Goal: Communication & Community: Share content

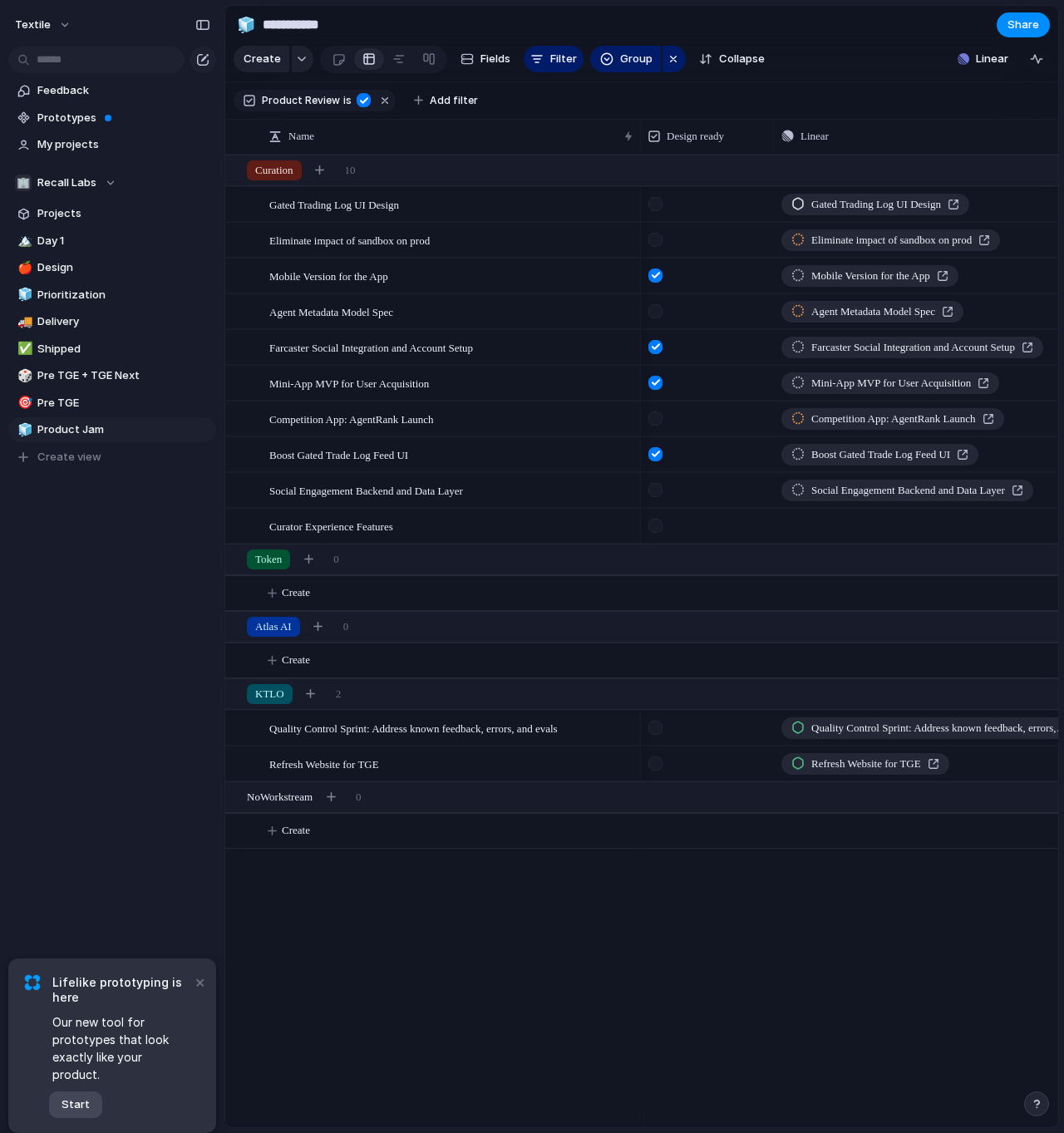
click at [93, 1101] on button "Start" at bounding box center [75, 1105] width 53 height 26
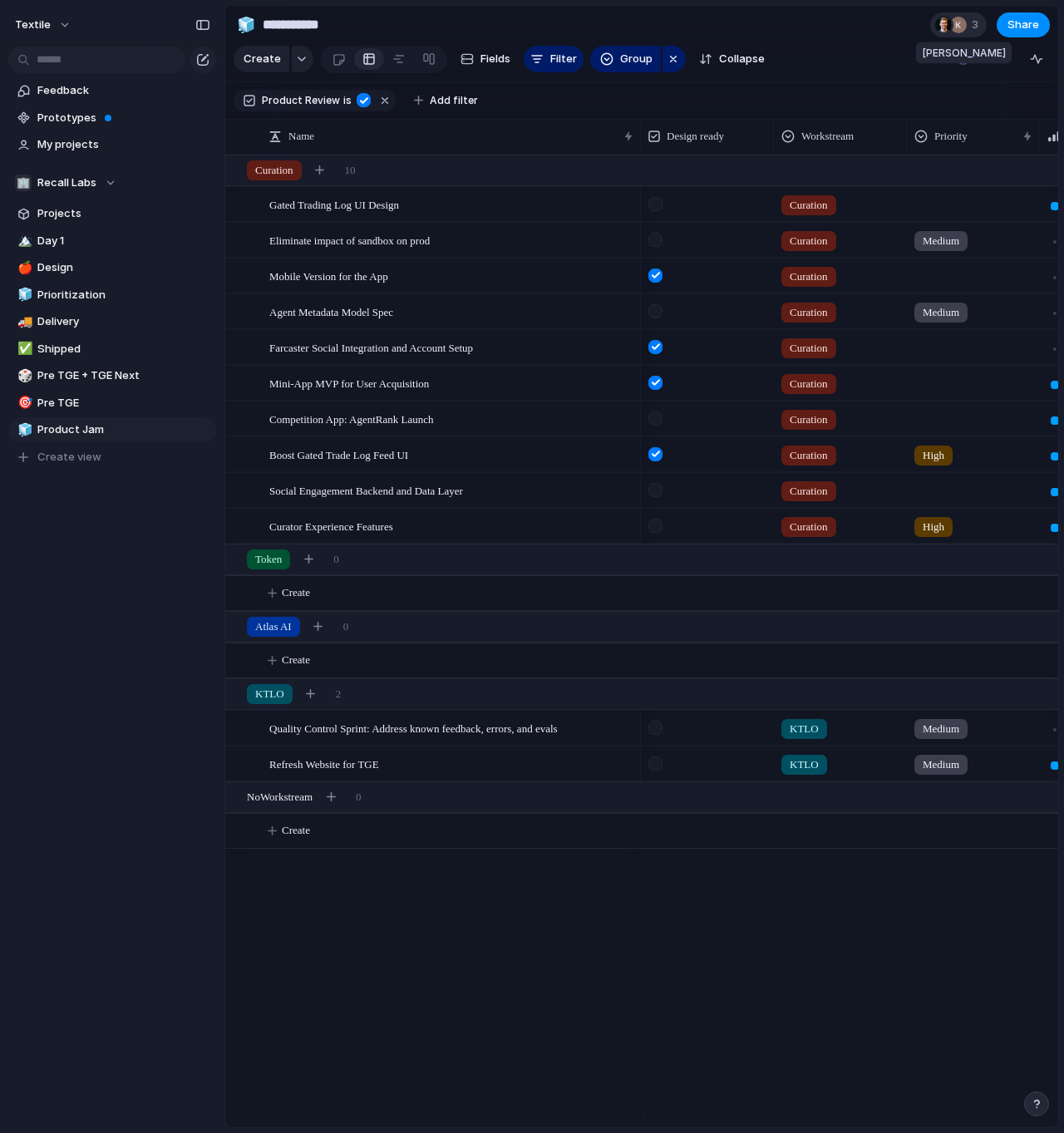
click at [967, 26] on div at bounding box center [958, 25] width 20 height 20
click at [879, 32] on div "Seen by [PERSON_NAME] [PERSON_NAME]" at bounding box center [532, 566] width 1064 height 1133
click at [1042, 32] on button "Share" at bounding box center [1024, 25] width 53 height 25
click at [682, 15] on div "Share ' Product Jam ' Anyone at Textile Full access Public users with the link …" at bounding box center [532, 566] width 1064 height 1133
click at [60, 28] on button "Textile" at bounding box center [44, 25] width 73 height 26
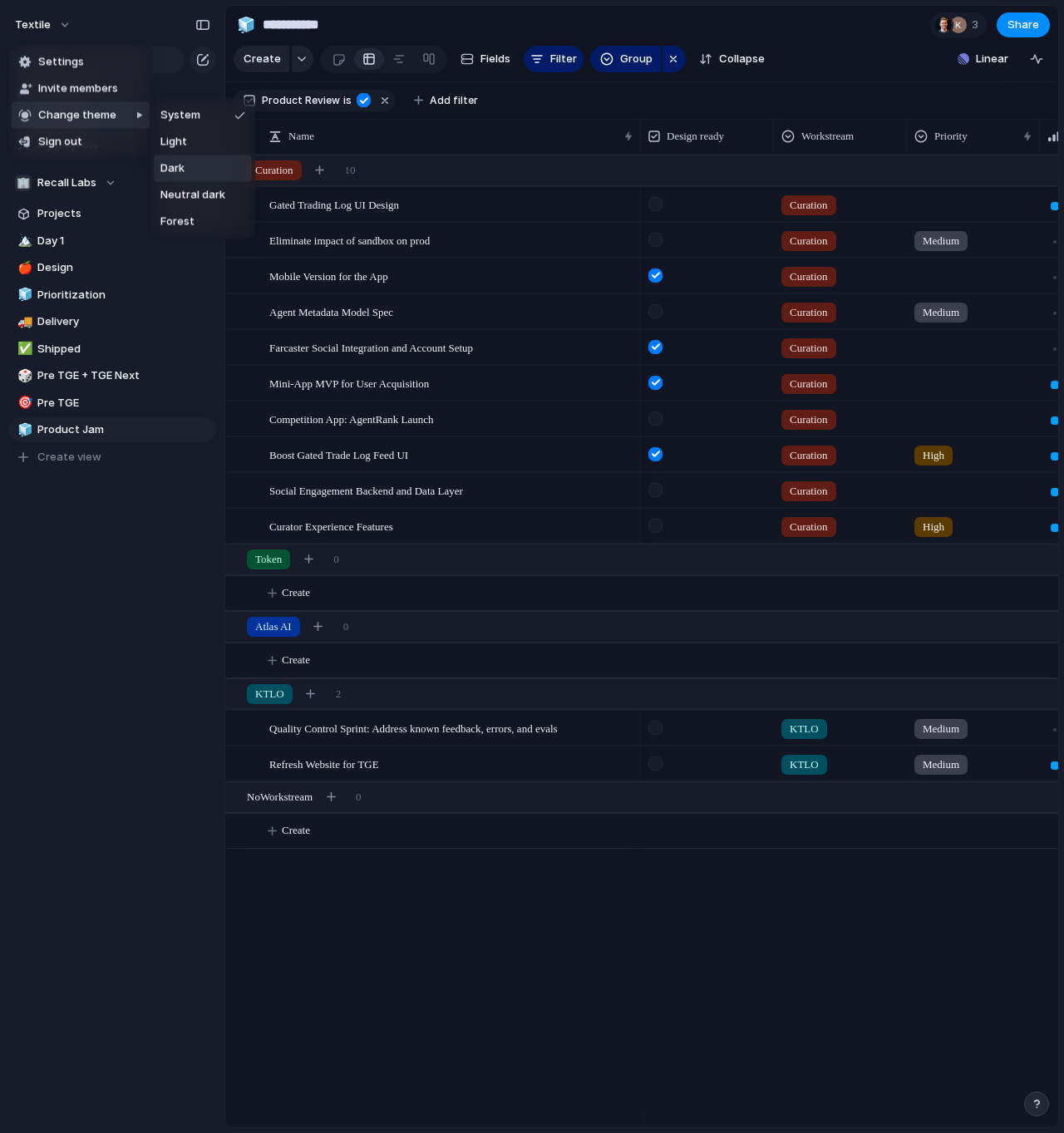
click at [202, 164] on li "Dark" at bounding box center [202, 168] width 98 height 26
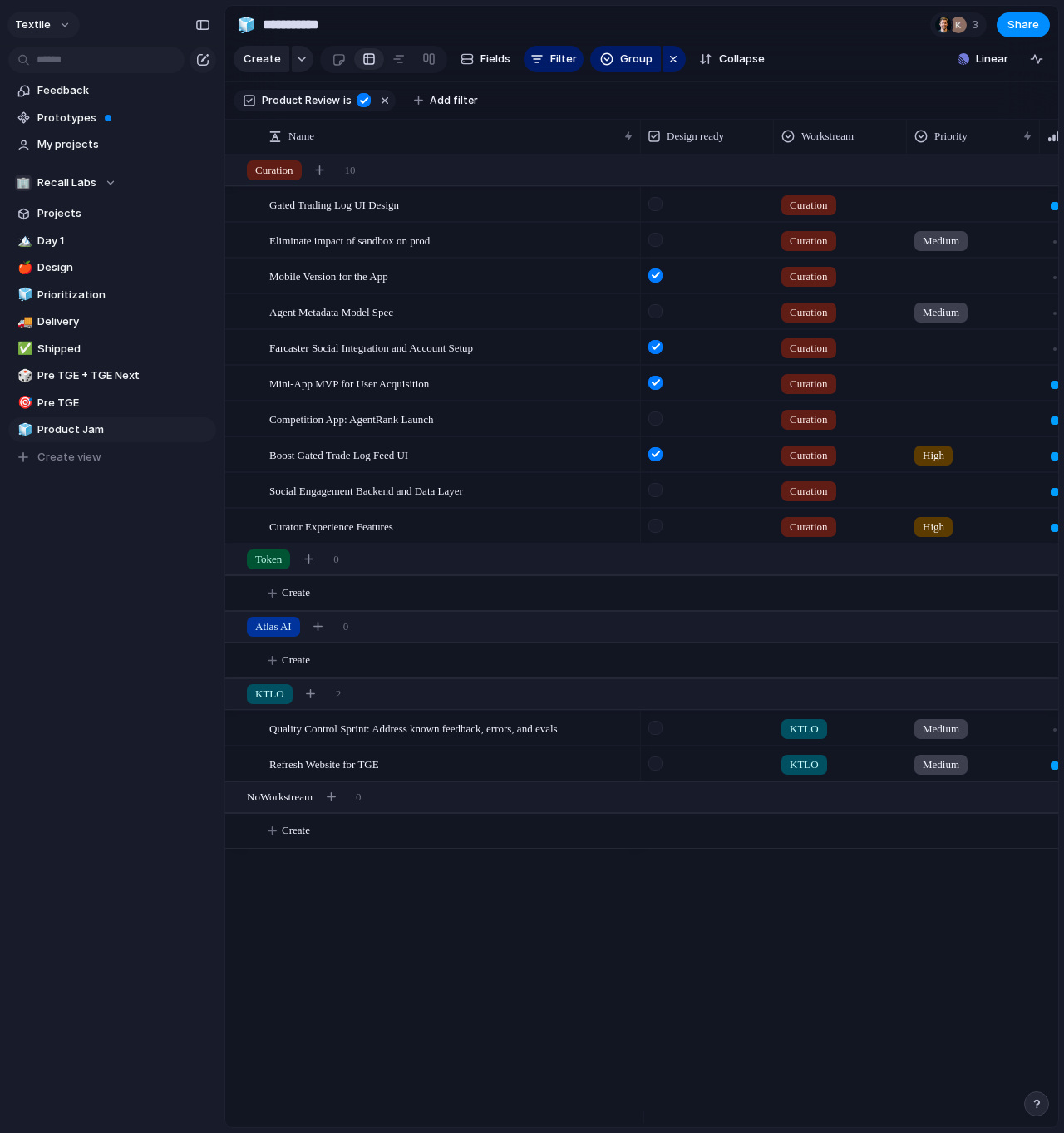
click at [41, 20] on span "Textile" at bounding box center [33, 24] width 36 height 16
click at [200, 190] on span "Neutral dark" at bounding box center [193, 195] width 65 height 16
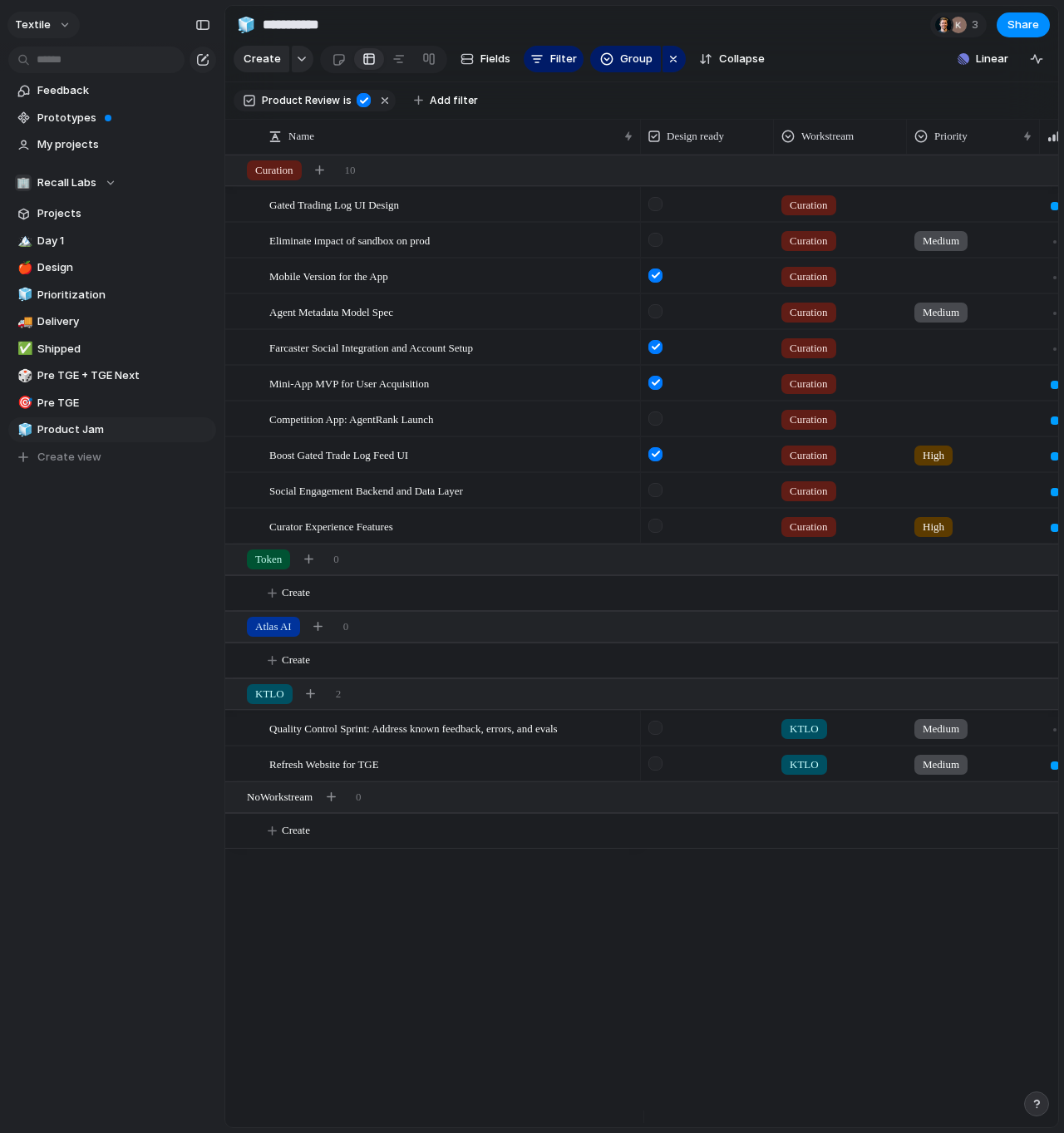
click at [53, 17] on button "Textile" at bounding box center [44, 25] width 73 height 26
click at [202, 225] on li "Forest" at bounding box center [208, 221] width 109 height 26
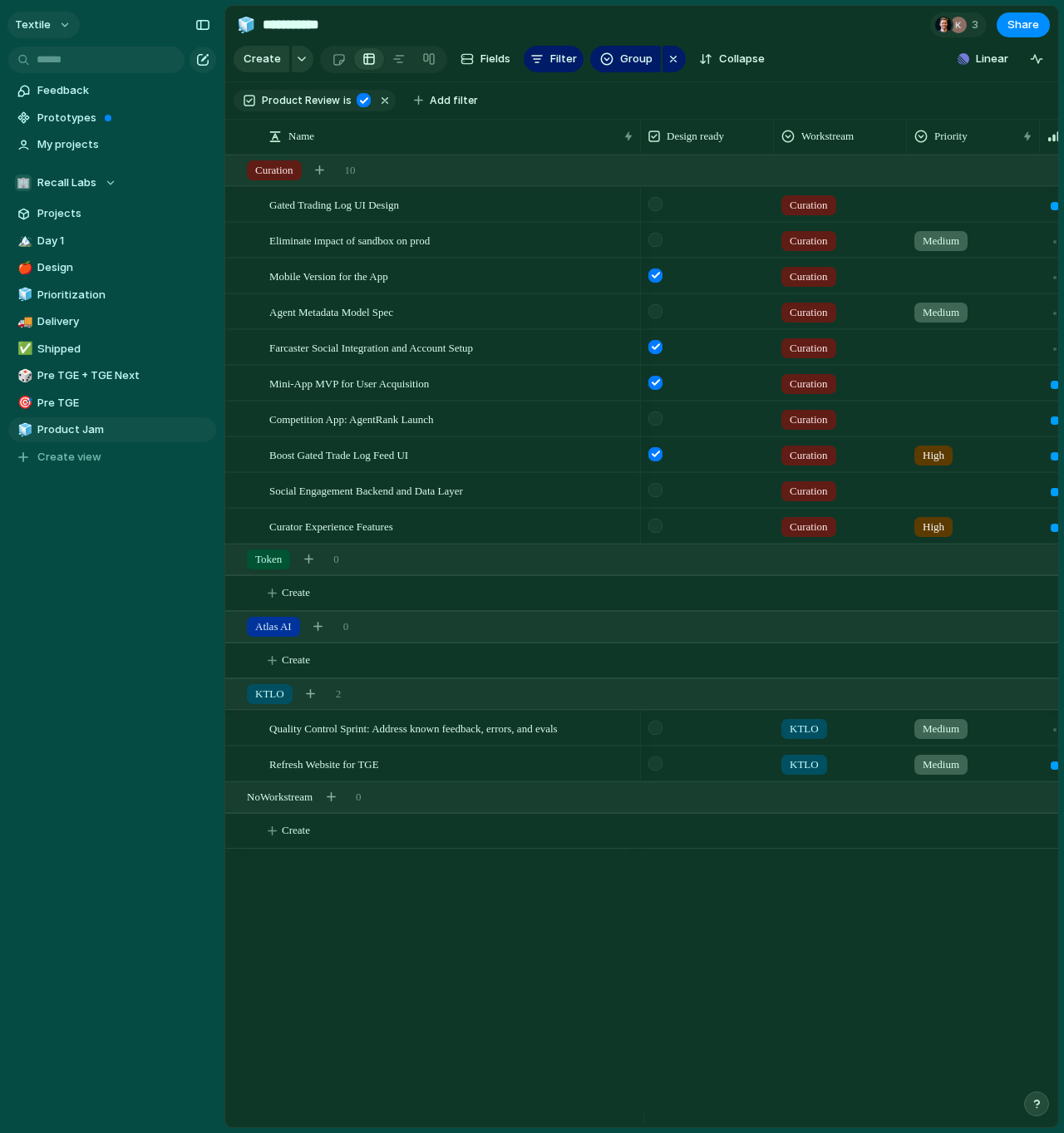
click at [40, 13] on button "Textile" at bounding box center [44, 25] width 73 height 26
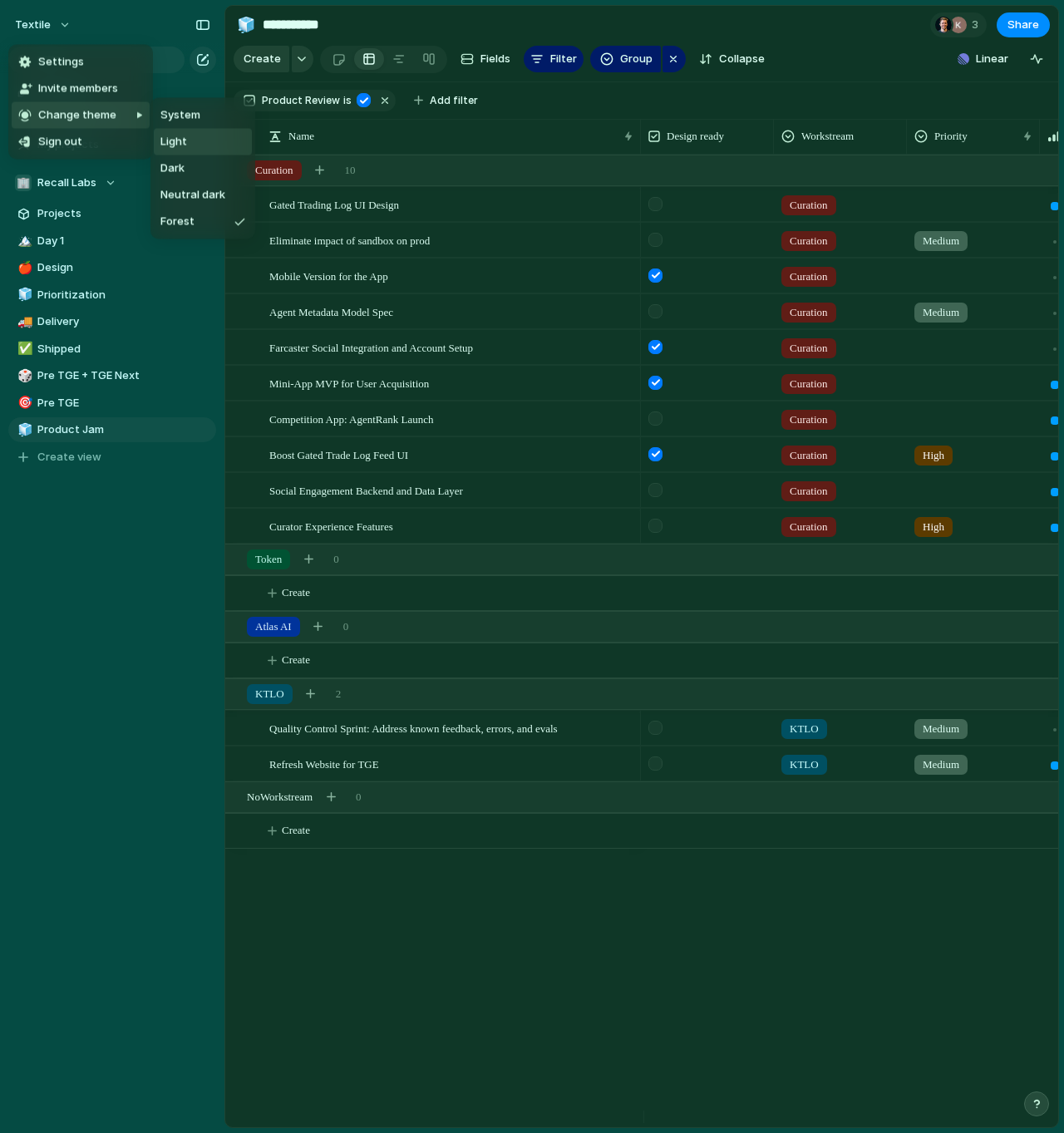
click at [208, 138] on li "Light" at bounding box center [202, 142] width 98 height 26
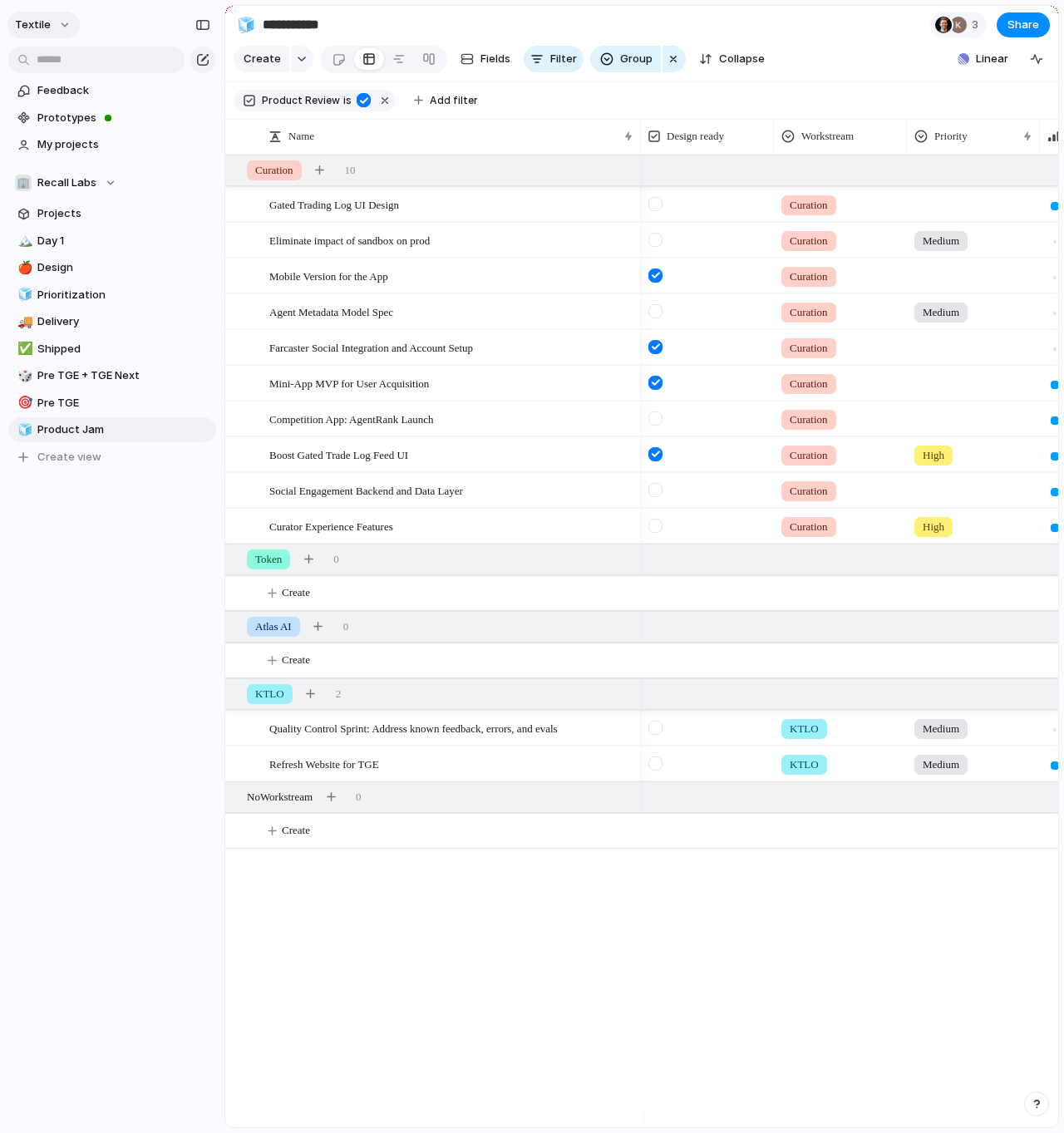
click at [51, 22] on button "Textile" at bounding box center [44, 25] width 73 height 26
click at [200, 184] on li "Neutral dark" at bounding box center [202, 195] width 98 height 26
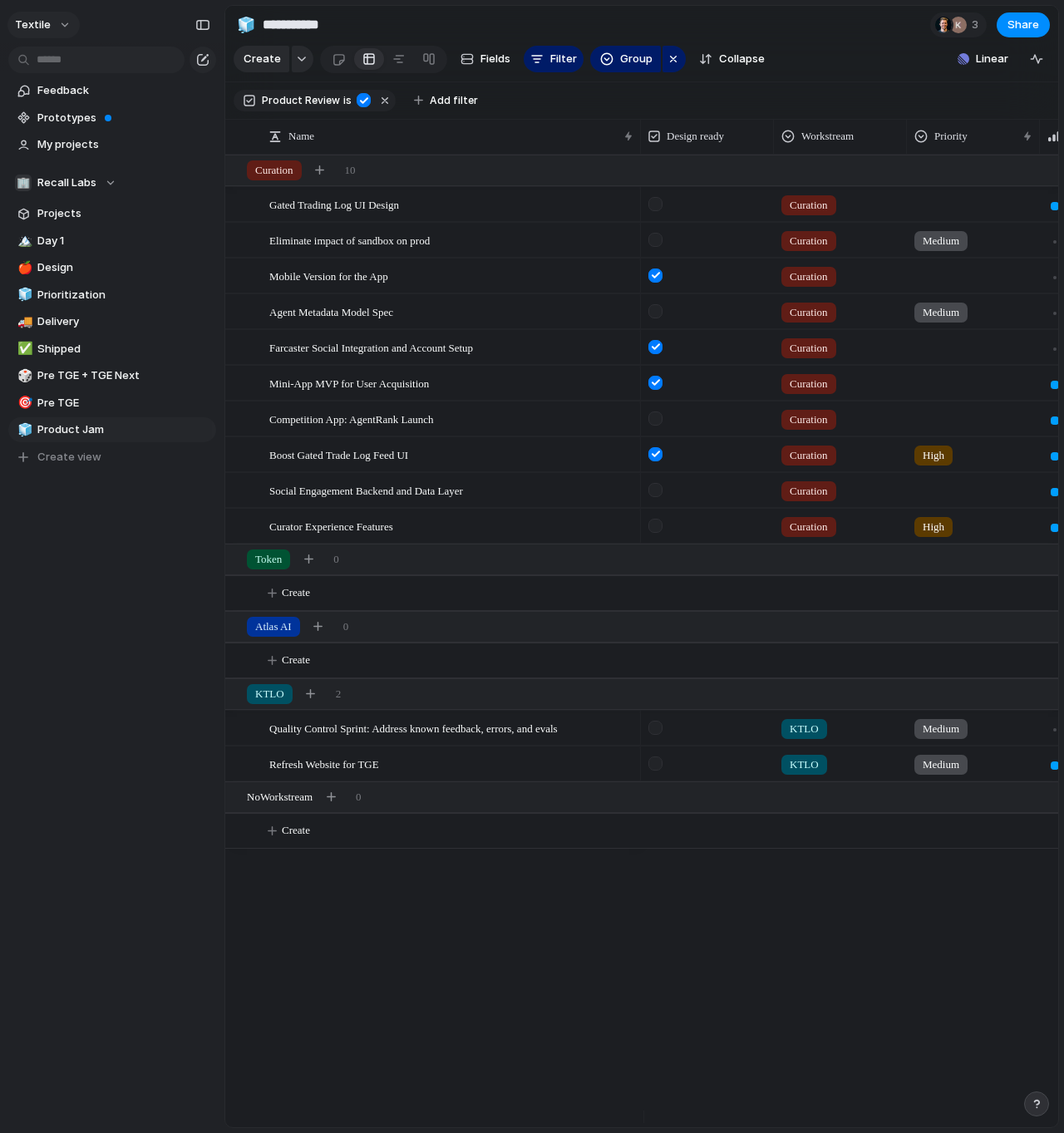
click at [45, 32] on span "Textile" at bounding box center [33, 24] width 36 height 16
click at [197, 167] on li "Dark" at bounding box center [208, 168] width 109 height 26
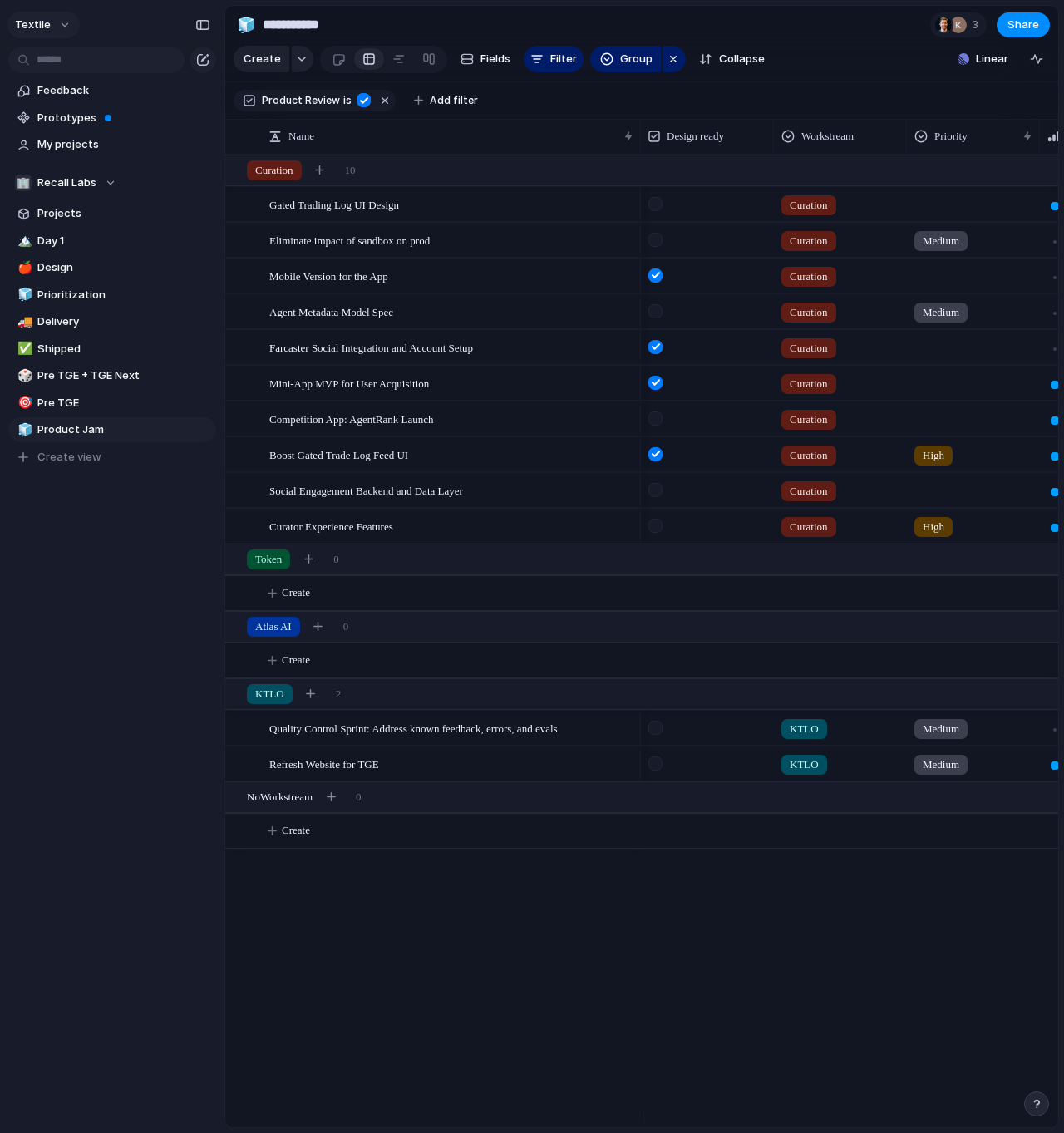
click at [38, 31] on span "Textile" at bounding box center [33, 24] width 36 height 16
click at [202, 196] on span "Neutral dark" at bounding box center [193, 195] width 65 height 16
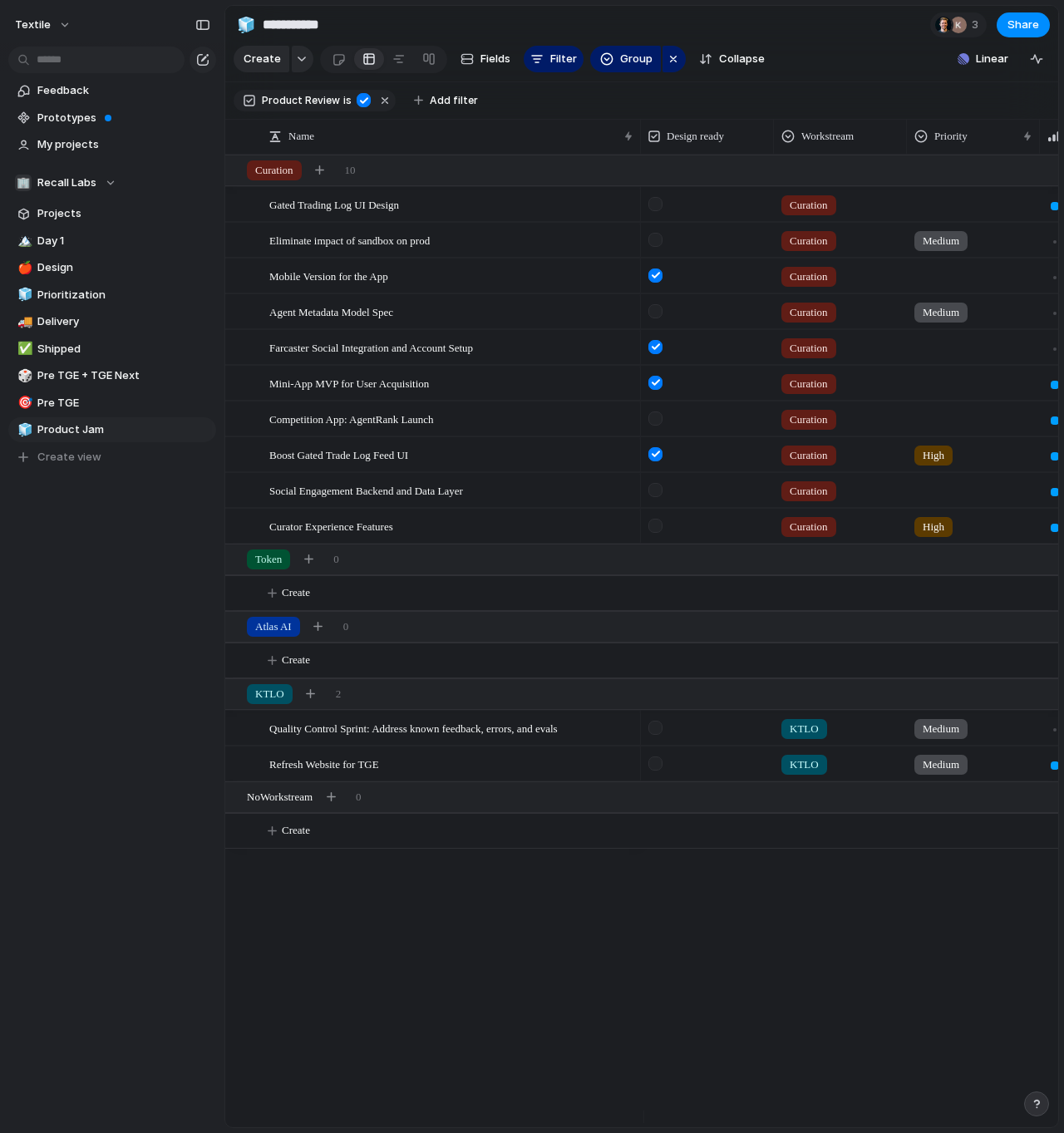
click at [85, 642] on div "Textile Feedback Prototypes My projects 🏢 Recall Labs Projects 🏔️ Day 1 🍎 Desig…" at bounding box center [112, 566] width 225 height 1133
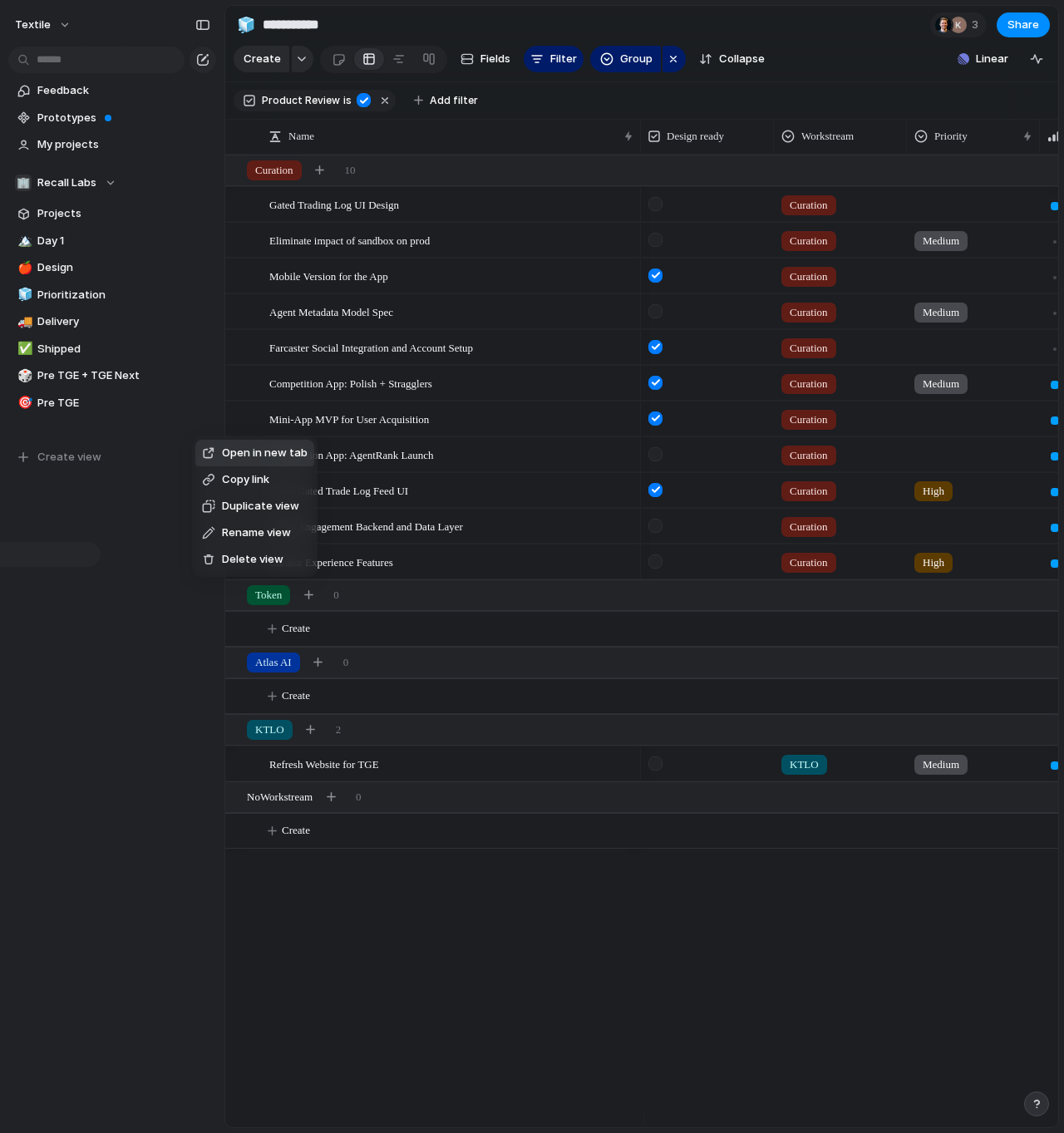
drag, startPoint x: 83, startPoint y: 554, endPoint x: 85, endPoint y: 542, distance: 12.2
click at [83, 555] on div "Open in new tab Copy link Duplicate view Rename view Delete view" at bounding box center [532, 566] width 1064 height 1133
click at [197, 402] on div "Open in new tab Copy link Duplicate view Rename view Delete view" at bounding box center [532, 566] width 1064 height 1133
click at [206, 400] on div "Open in new tab Copy link Duplicate view Rename view Delete view" at bounding box center [532, 566] width 1064 height 1133
